Goal: Information Seeking & Learning: Learn about a topic

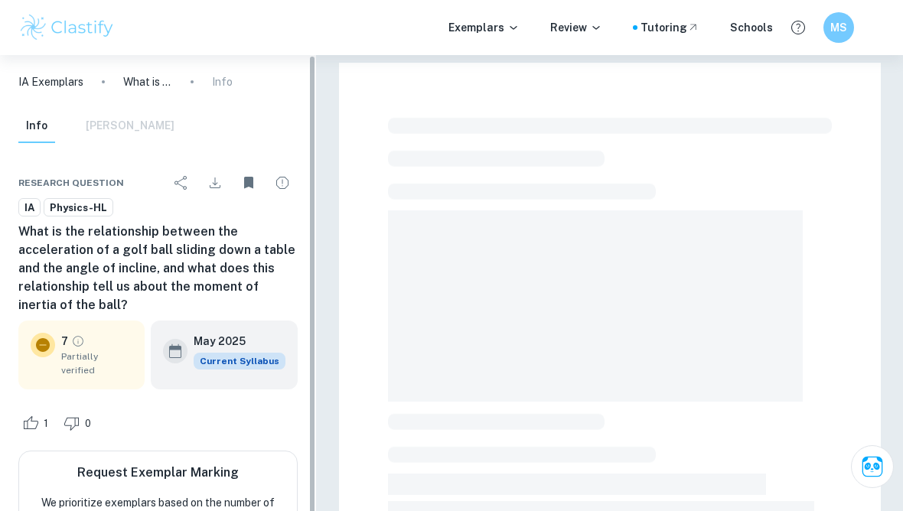
click at [106, 122] on div "Info [PERSON_NAME]" at bounding box center [96, 126] width 156 height 34
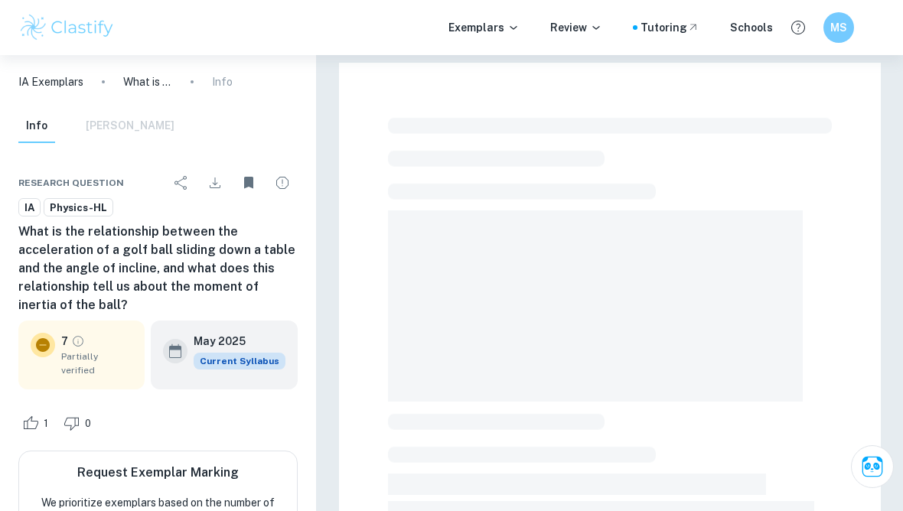
click at [107, 135] on div "Info [PERSON_NAME]" at bounding box center [96, 126] width 156 height 34
click at [651, 23] on h6 "MS" at bounding box center [839, 27] width 18 height 17
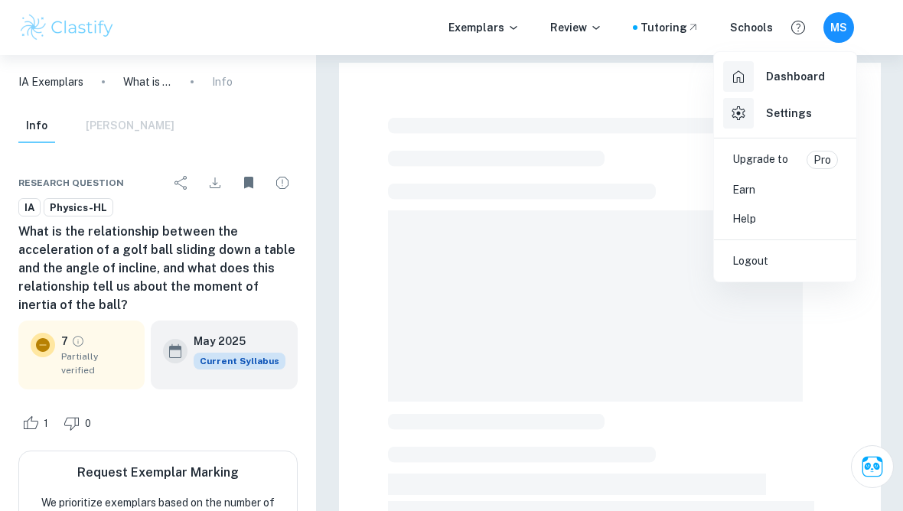
click at [651, 86] on div "Dashboard" at bounding box center [774, 76] width 102 height 31
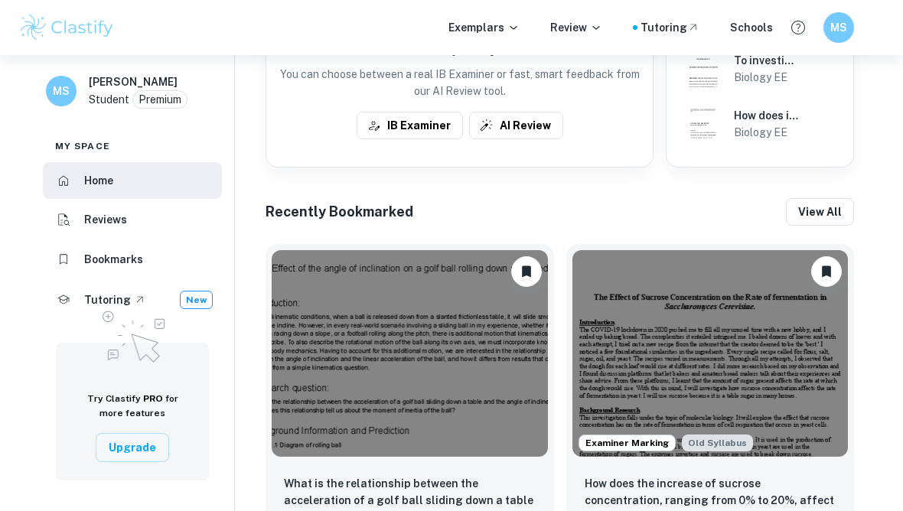
scroll to position [566, 0]
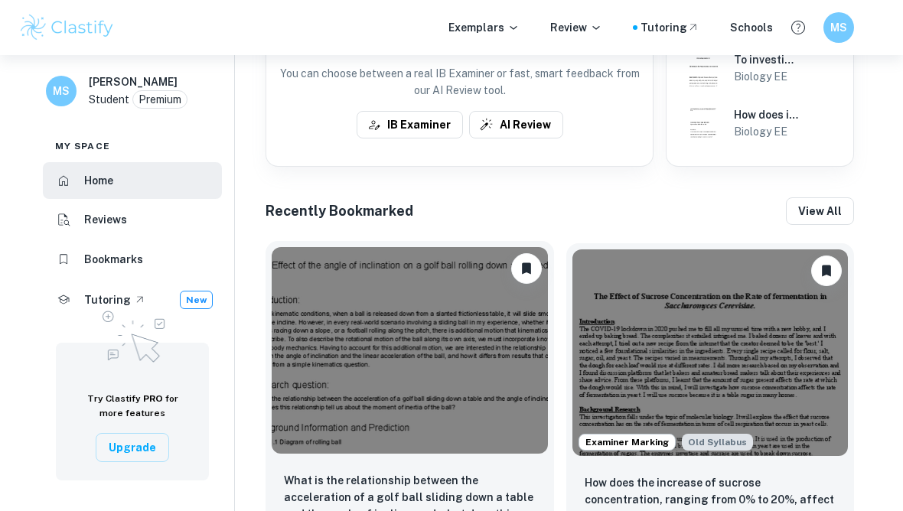
click at [331, 397] on img at bounding box center [410, 350] width 276 height 207
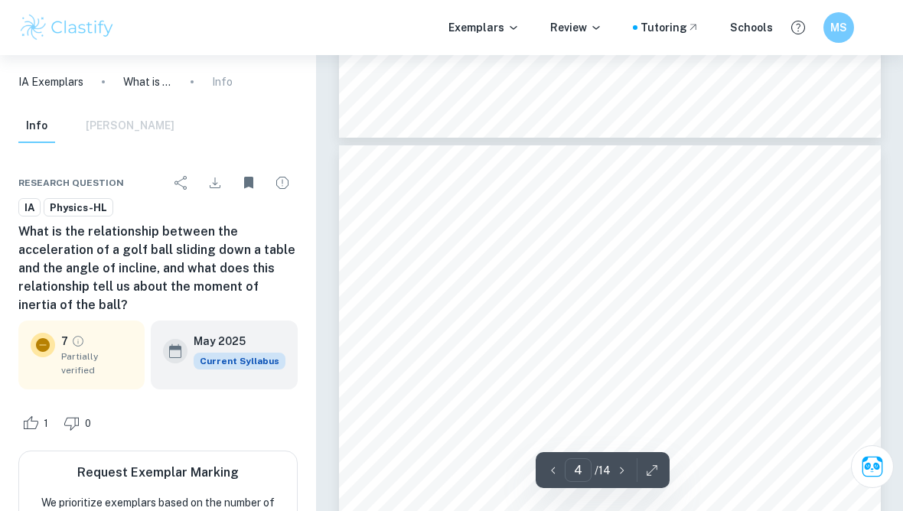
scroll to position [2335, 0]
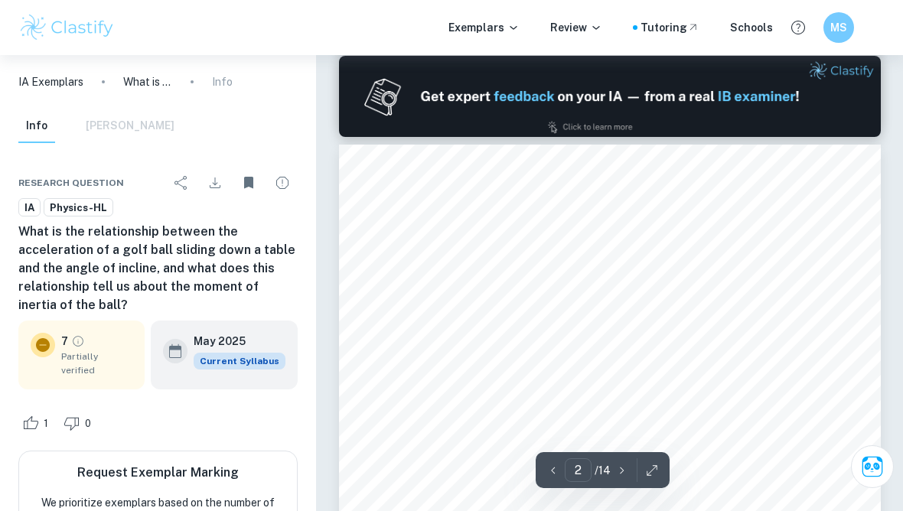
type input "1"
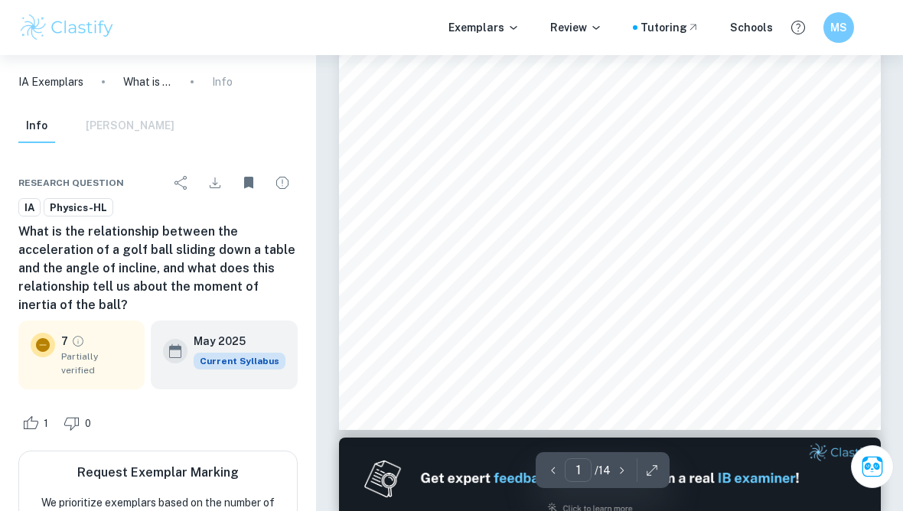
scroll to position [321, 0]
